Goal: Find specific page/section

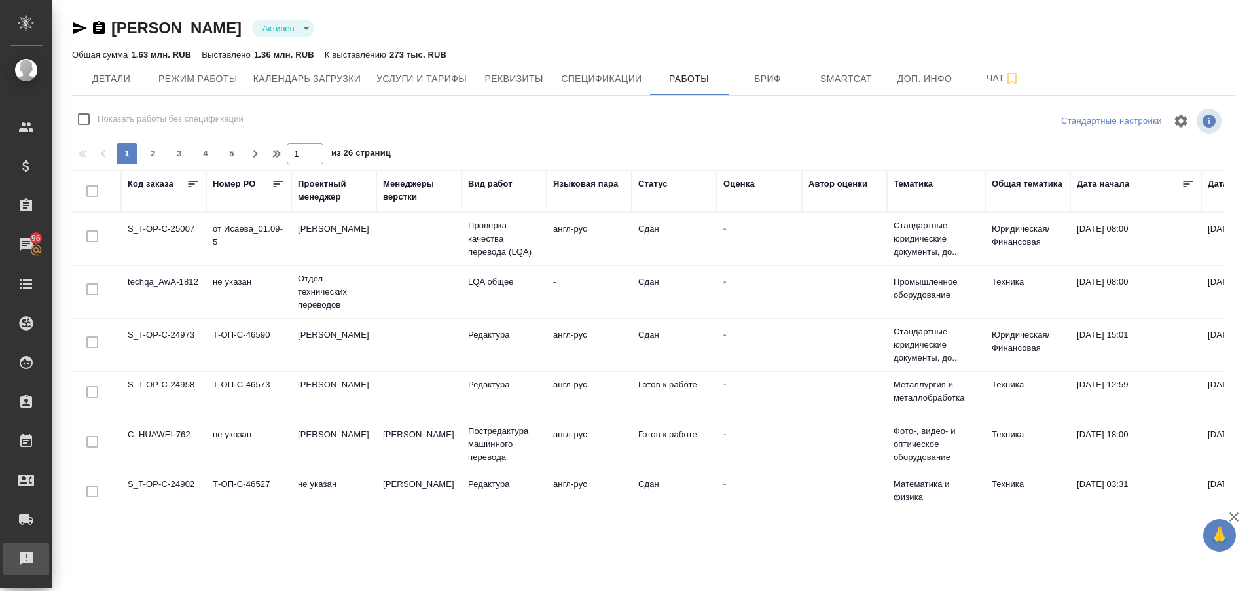
click at [10, 568] on div "Рекламации" at bounding box center [9, 559] width 33 height 20
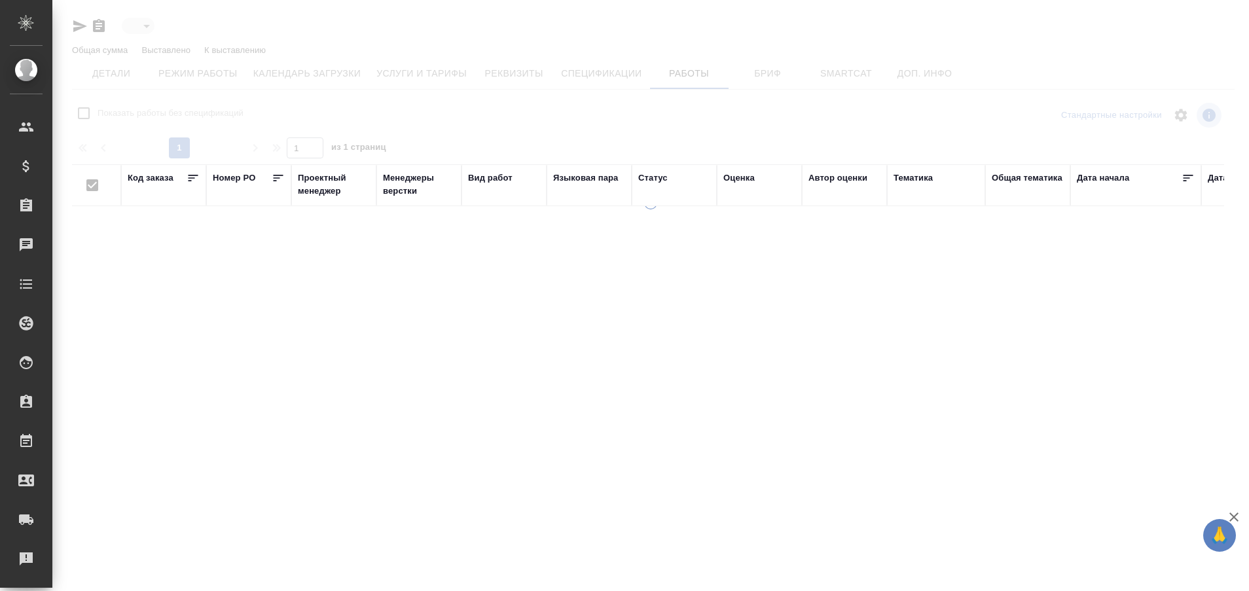
type input "active"
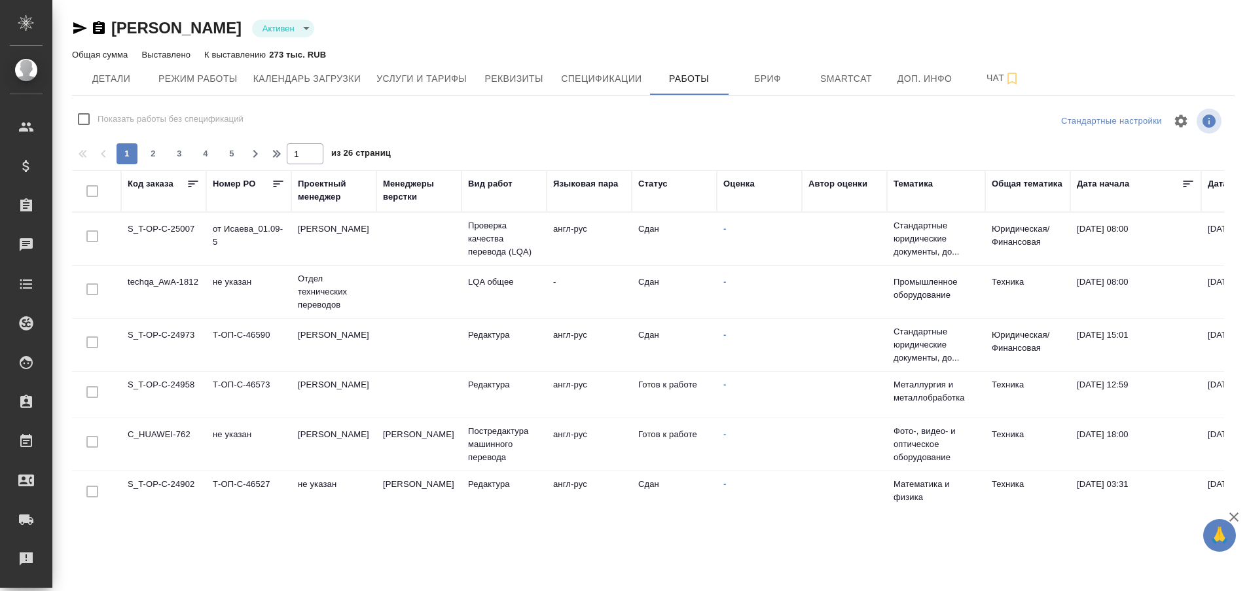
checkbox input "false"
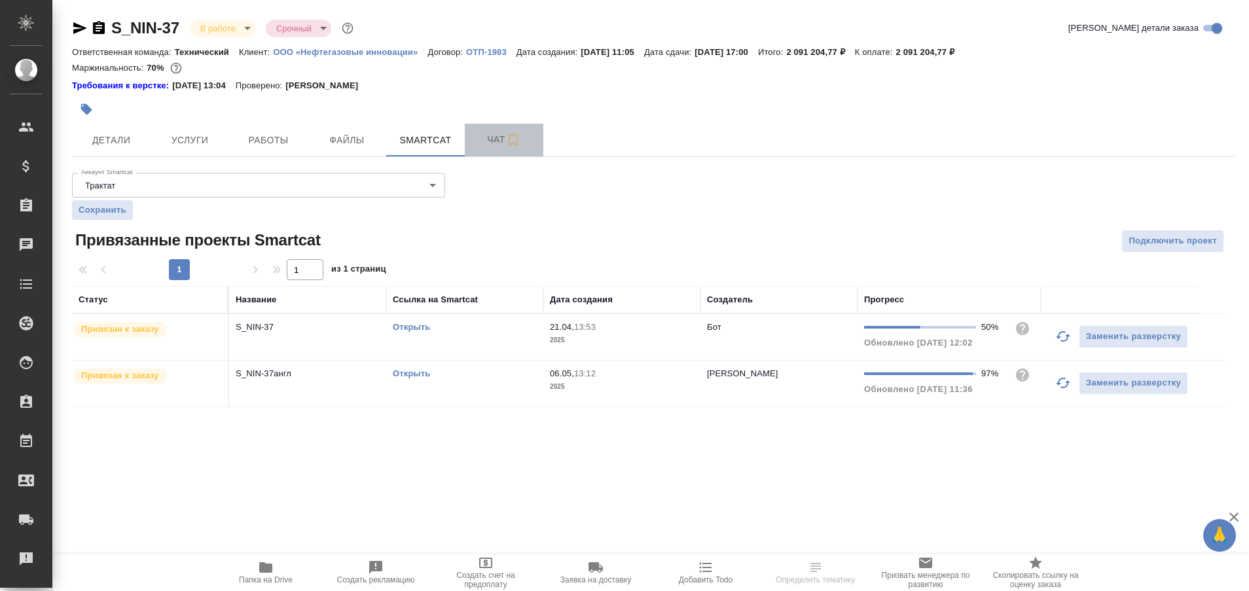
click at [489, 143] on span "Чат" at bounding box center [504, 140] width 63 height 16
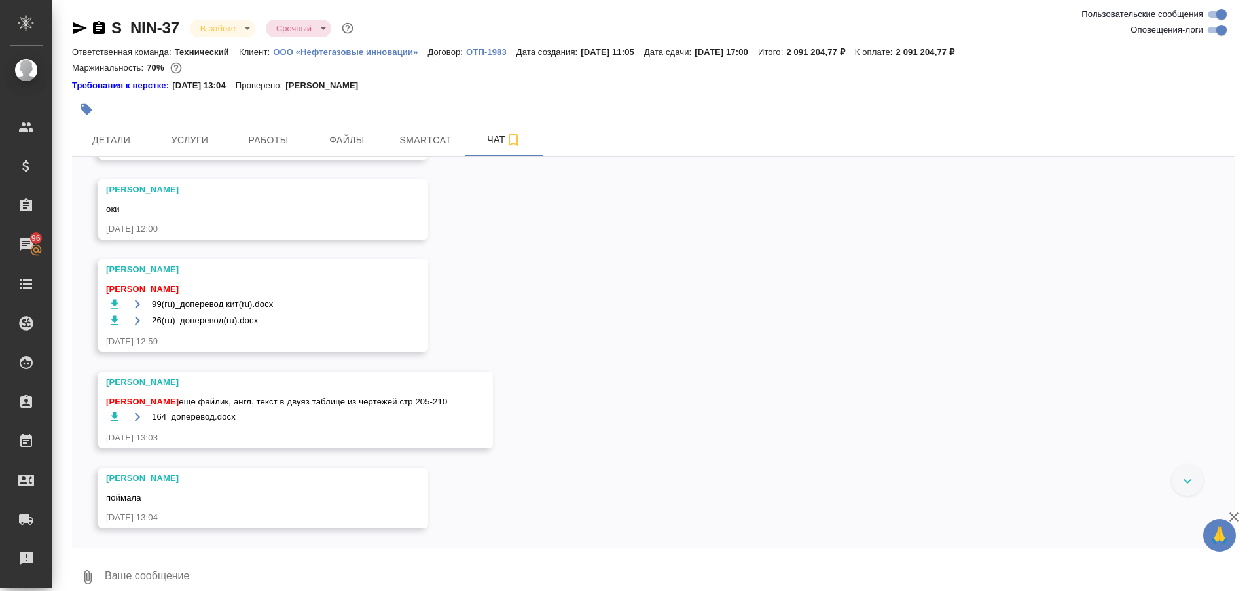
scroll to position [64324, 0]
click at [26, 560] on div "Рекламации" at bounding box center [9, 559] width 33 height 20
